Goal: Task Accomplishment & Management: Check status

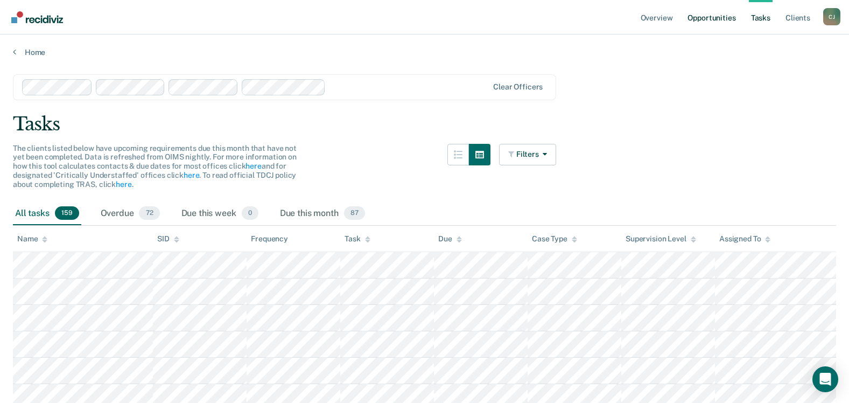
click at [714, 20] on link "Opportunities" at bounding box center [712, 17] width 52 height 34
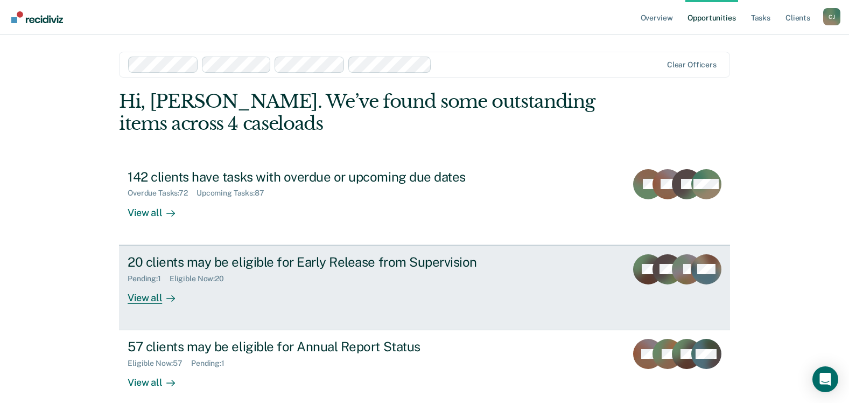
click at [149, 297] on div "View all" at bounding box center [158, 293] width 60 height 21
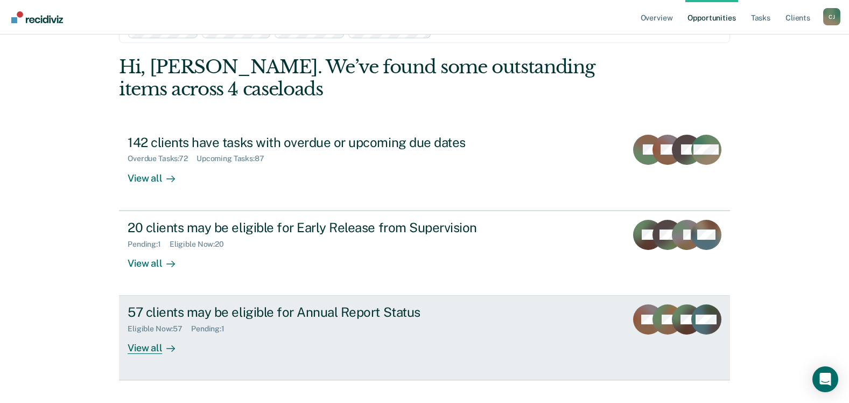
scroll to position [55, 0]
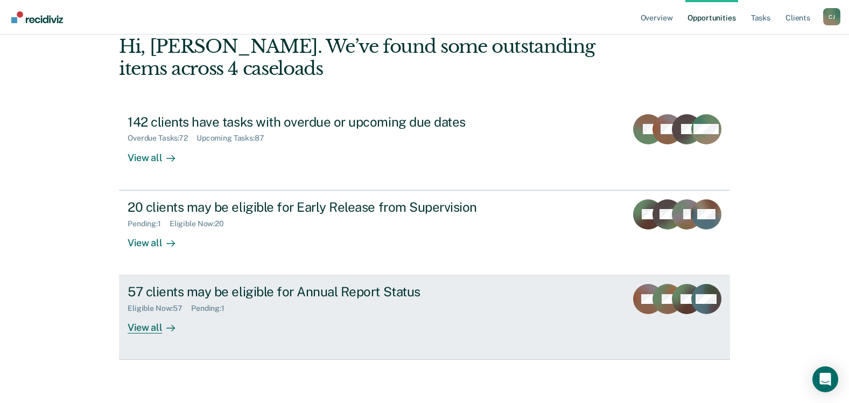
click at [153, 329] on div "View all" at bounding box center [158, 323] width 60 height 21
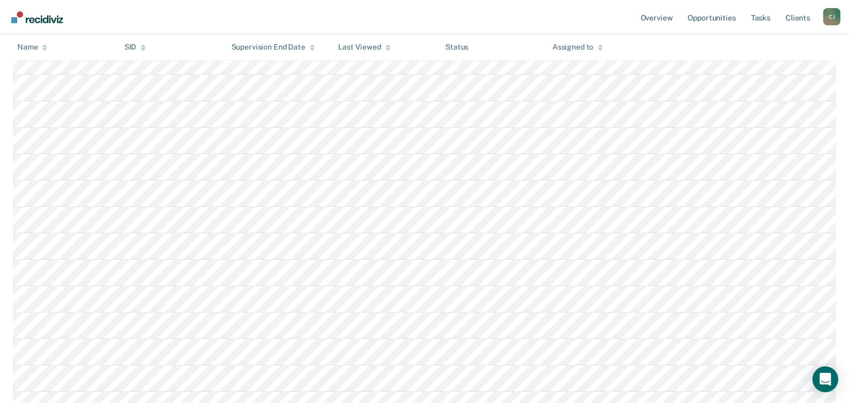
scroll to position [1451, 0]
